Goal: Use online tool/utility: Utilize a website feature to perform a specific function

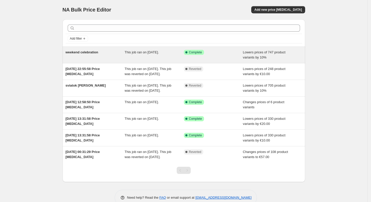
click at [209, 52] on div "Success Complete Complete" at bounding box center [210, 52] width 52 height 5
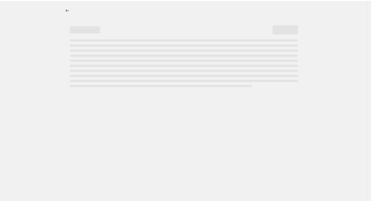
select select "percentage"
select select "no_change"
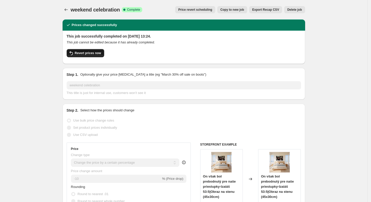
click at [87, 53] on span "Revert prices now" at bounding box center [88, 53] width 26 height 4
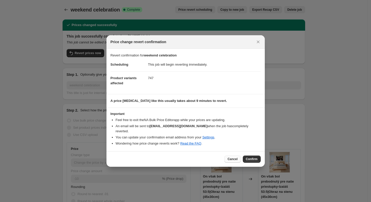
click at [236, 158] on span "Cancel" at bounding box center [233, 159] width 10 height 4
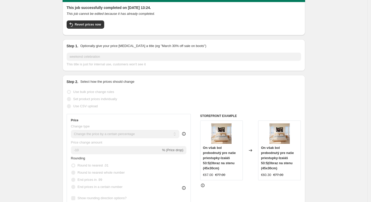
scroll to position [28, 0]
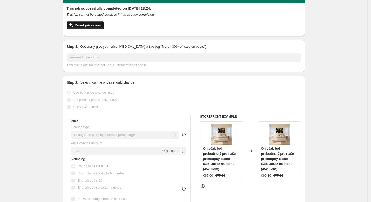
click at [98, 28] on button "Revert prices now" at bounding box center [86, 25] width 38 height 8
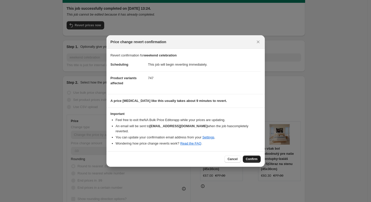
click at [255, 157] on span "Confirm" at bounding box center [252, 159] width 12 height 4
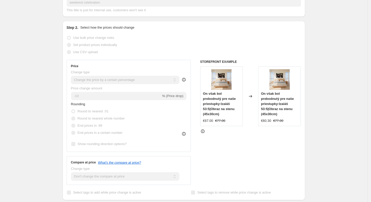
scroll to position [0, 0]
